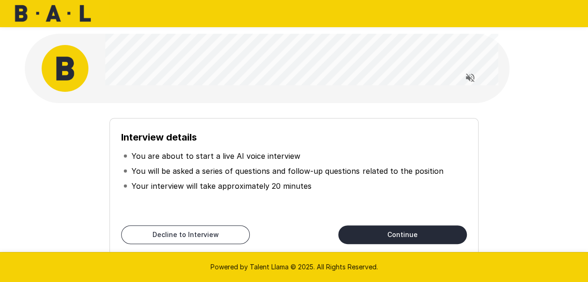
drag, startPoint x: 378, startPoint y: 236, endPoint x: 378, endPoint y: 197, distance: 38.8
click at [376, 174] on div "Interview details You are about to start a live AI voice interview You will be …" at bounding box center [293, 187] width 369 height 138
click at [468, 79] on icon "Read questions aloud" at bounding box center [470, 77] width 8 height 8
click at [423, 167] on p "You will be asked a series of questions and follow-up questions related to the …" at bounding box center [286, 170] width 311 height 11
click at [412, 237] on button "Continue" at bounding box center [402, 234] width 129 height 19
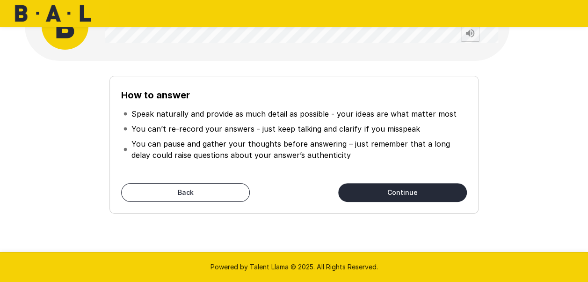
scroll to position [51, 0]
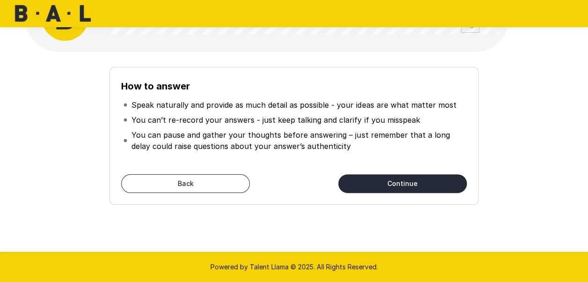
click at [402, 181] on button "Continue" at bounding box center [402, 183] width 129 height 19
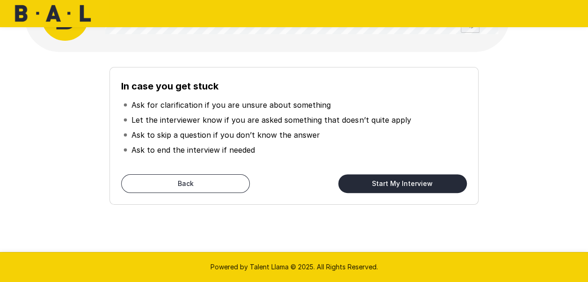
click at [402, 181] on button "Start My Interview" at bounding box center [402, 183] width 129 height 19
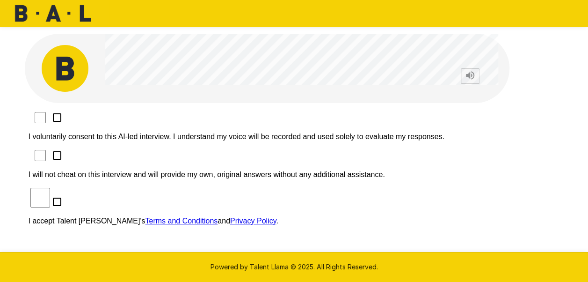
click at [108, 109] on div "I voluntarily consent to this AI-led interview. I understand my voice will be r…" at bounding box center [294, 224] width 539 height 243
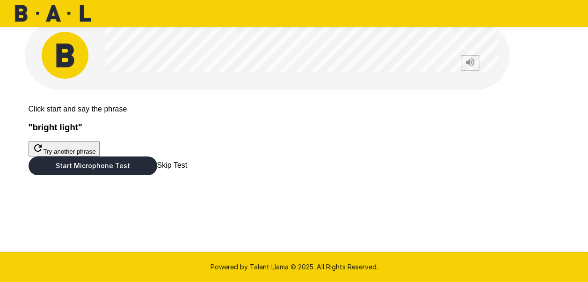
scroll to position [40, 0]
click at [157, 175] on button "Start Microphone Test" at bounding box center [93, 165] width 129 height 19
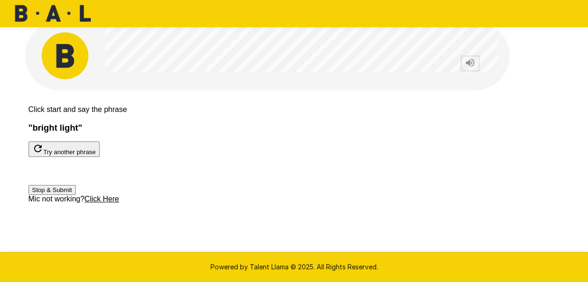
click at [76, 195] on button "Stop & Submit" at bounding box center [52, 190] width 47 height 10
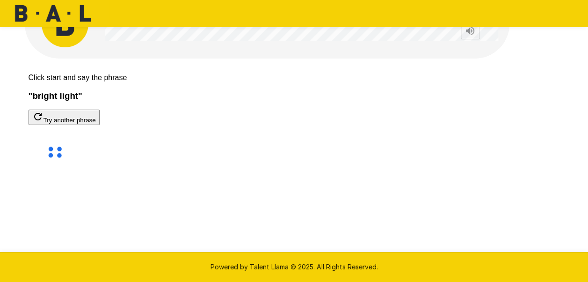
scroll to position [43, 0]
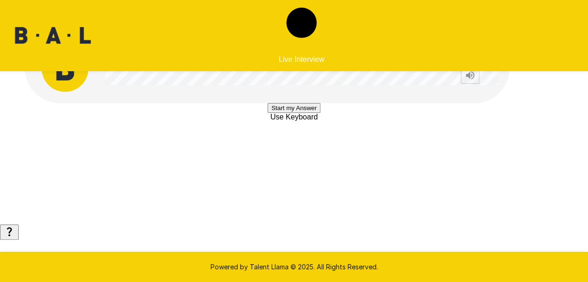
click at [287, 113] on button "Start my Answer" at bounding box center [294, 108] width 53 height 10
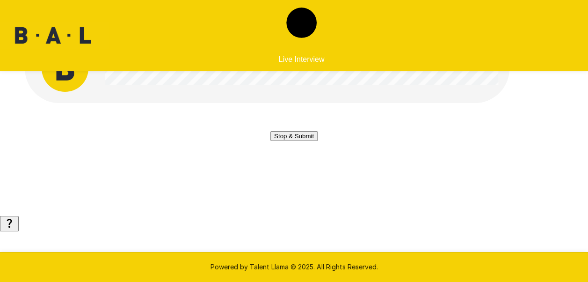
click at [293, 141] on button "Stop & Submit" at bounding box center [293, 136] width 47 height 10
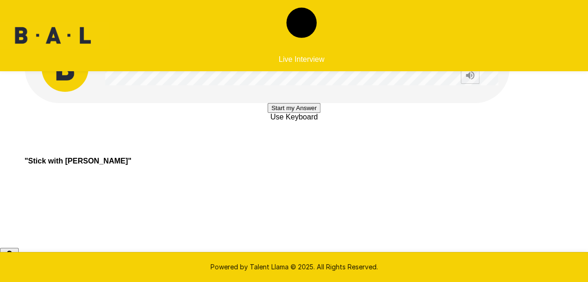
click at [319, 113] on button "Start my Answer" at bounding box center [294, 108] width 53 height 10
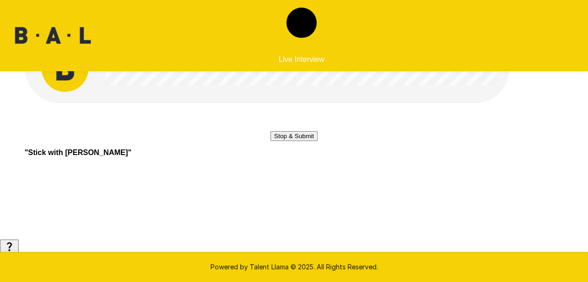
click at [318, 141] on button "Stop & Submit" at bounding box center [293, 136] width 47 height 10
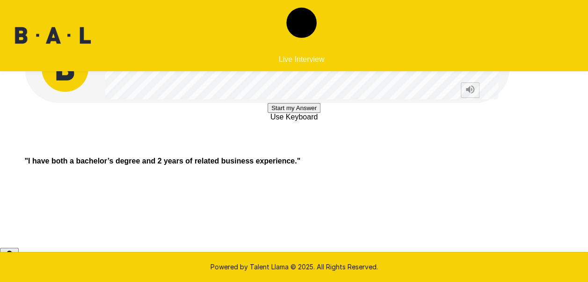
click at [319, 113] on button "Start my Answer" at bounding box center [294, 108] width 53 height 10
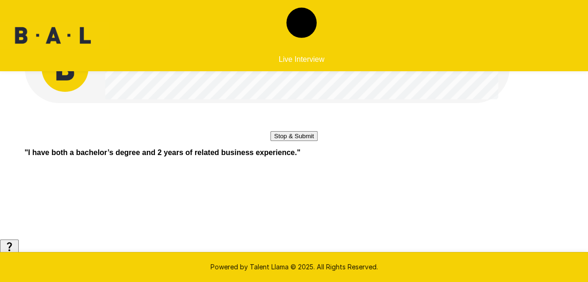
click at [318, 141] on button "Stop & Submit" at bounding box center [293, 136] width 47 height 10
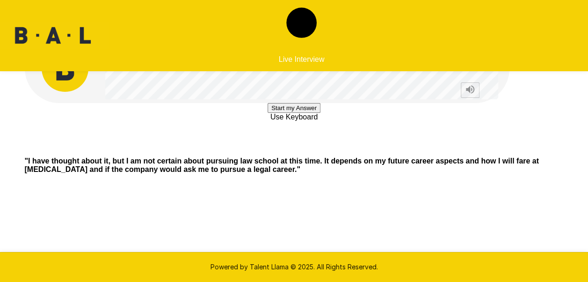
click at [298, 113] on button "Start my Answer" at bounding box center [294, 108] width 53 height 10
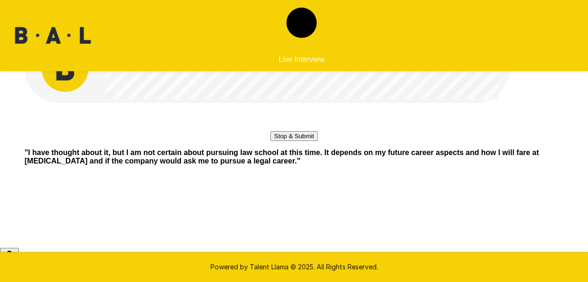
click at [298, 141] on button "Stop & Submit" at bounding box center [293, 136] width 47 height 10
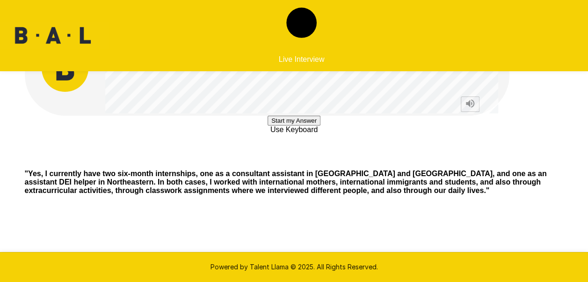
click at [286, 125] on button "Start my Answer" at bounding box center [294, 121] width 53 height 10
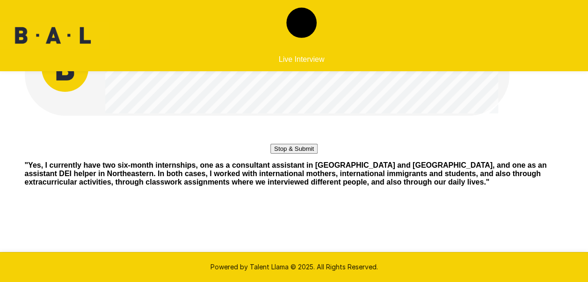
click at [282, 153] on button "Stop & Submit" at bounding box center [293, 149] width 47 height 10
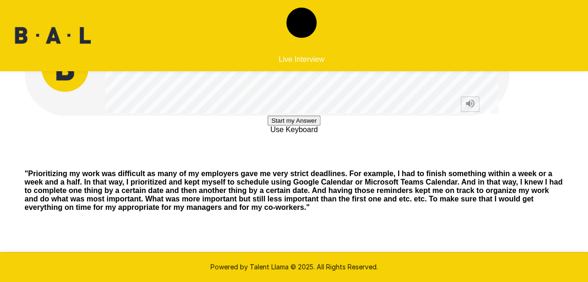
click at [281, 125] on button "Start my Answer" at bounding box center [294, 121] width 53 height 10
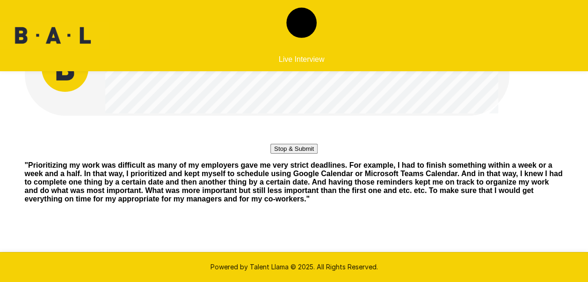
drag, startPoint x: 281, startPoint y: 218, endPoint x: 240, endPoint y: 182, distance: 54.0
click at [270, 153] on div "Stop & Submit" at bounding box center [293, 135] width 47 height 38
click at [270, 153] on button "Stop & Submit" at bounding box center [293, 149] width 47 height 10
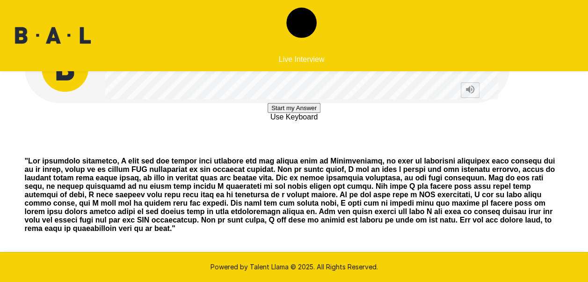
click at [268, 113] on button "Start my Answer" at bounding box center [294, 108] width 53 height 10
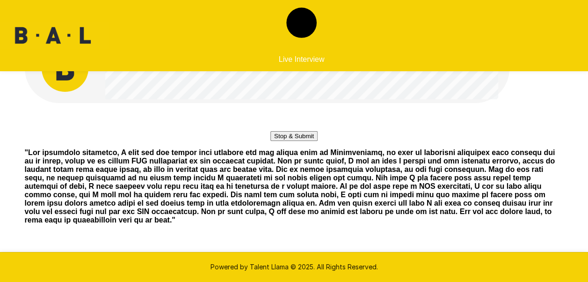
click at [270, 141] on button "Stop & Submit" at bounding box center [293, 136] width 47 height 10
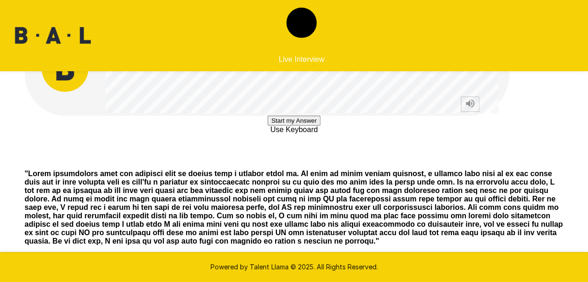
click at [268, 125] on button "Start my Answer" at bounding box center [294, 121] width 53 height 10
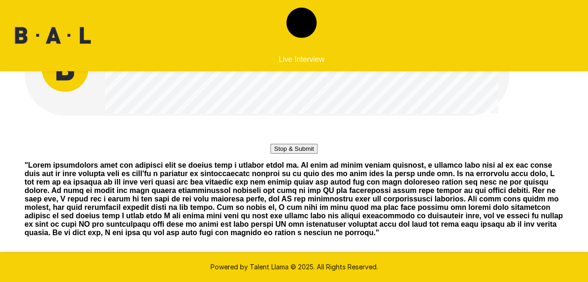
click at [290, 153] on button "Stop & Submit" at bounding box center [293, 149] width 47 height 10
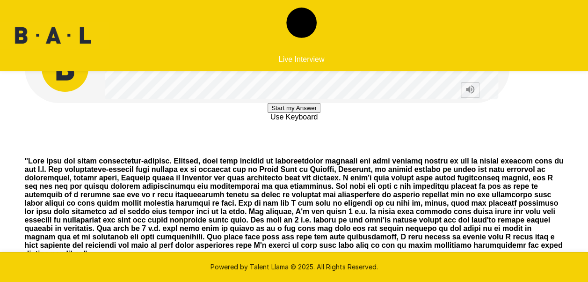
click at [287, 113] on button "Start my Answer" at bounding box center [294, 108] width 53 height 10
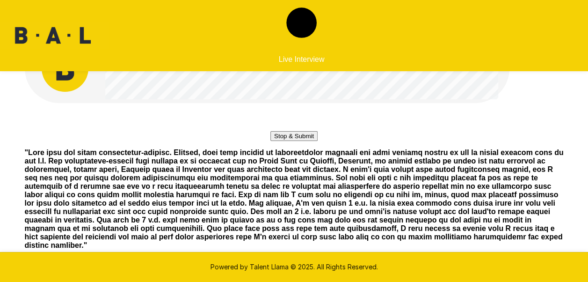
click at [270, 141] on button "Stop & Submit" at bounding box center [293, 136] width 47 height 10
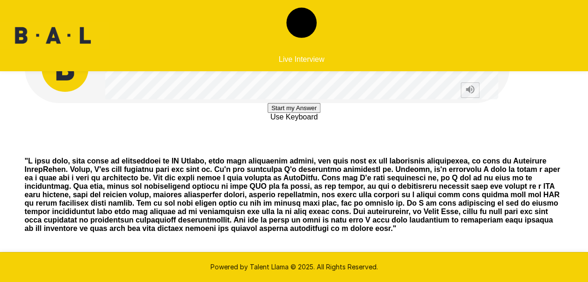
click at [286, 113] on button "Start my Answer" at bounding box center [294, 108] width 53 height 10
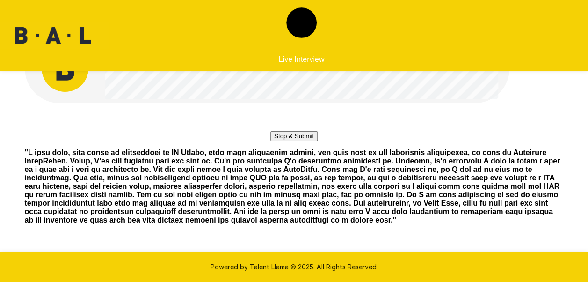
click at [286, 141] on button "Stop & Submit" at bounding box center [293, 136] width 47 height 10
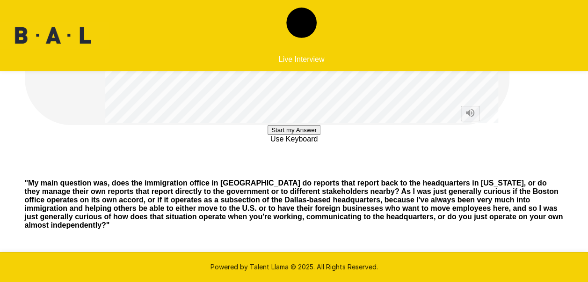
scroll to position [187, 0]
click at [268, 135] on button "Start my Answer" at bounding box center [294, 130] width 53 height 10
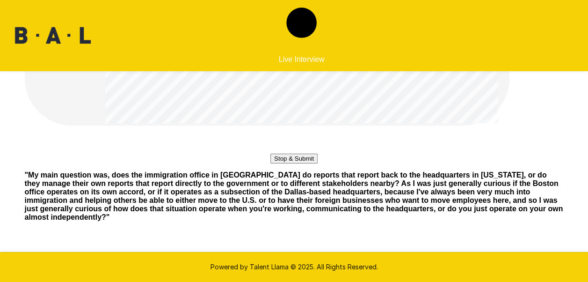
click at [275, 163] on button "Stop & Submit" at bounding box center [293, 158] width 47 height 10
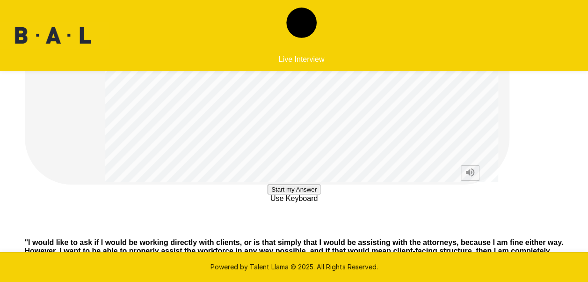
scroll to position [100, 0]
click at [466, 174] on icon "Stop reading questions aloud" at bounding box center [469, 171] width 11 height 11
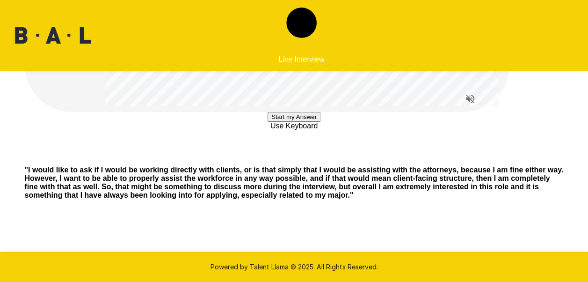
scroll to position [179, 0]
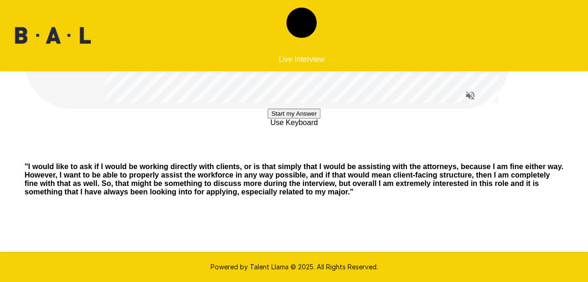
click at [308, 118] on button "Start my Answer" at bounding box center [294, 114] width 53 height 10
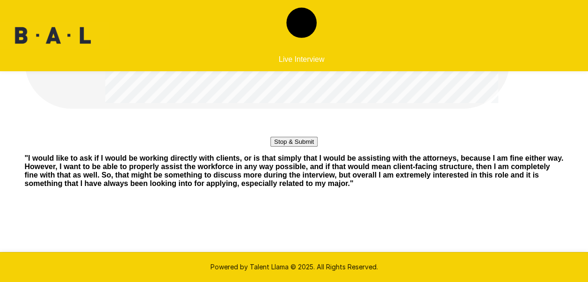
click at [291, 146] on button "Stop & Submit" at bounding box center [293, 142] width 47 height 10
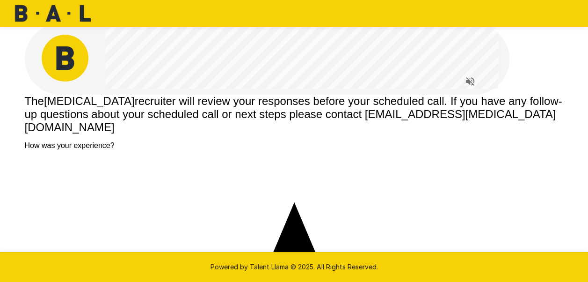
scroll to position [14, 0]
